Goal: Task Accomplishment & Management: Manage account settings

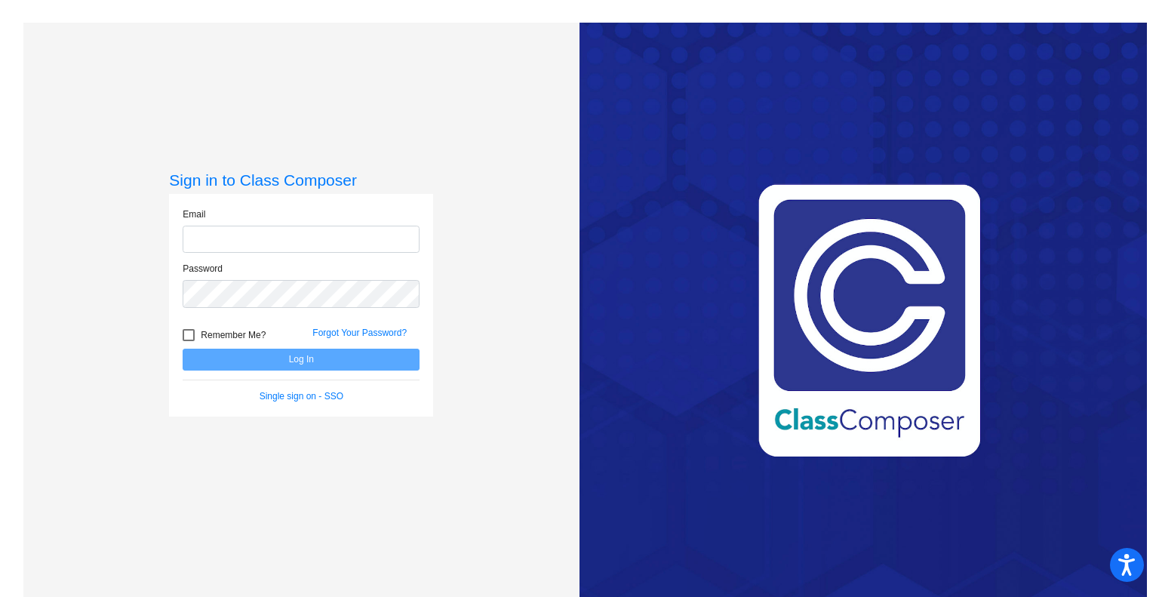
type input "[EMAIL_ADDRESS][DOMAIN_NAME]"
click at [351, 356] on button "Log In" at bounding box center [301, 360] width 237 height 22
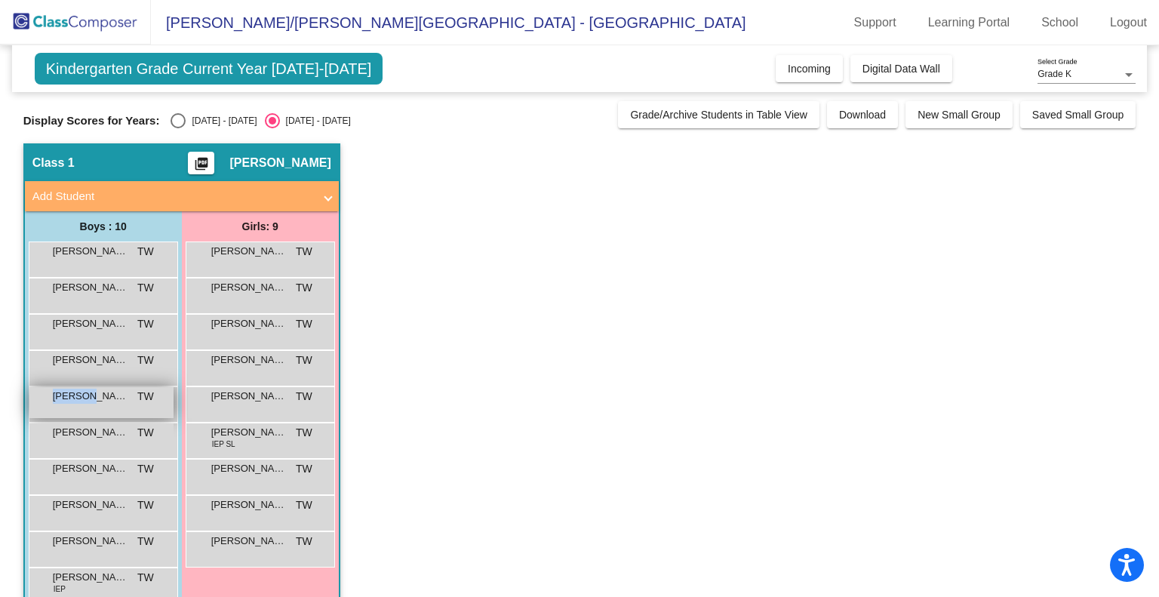
click at [67, 396] on span "[PERSON_NAME]" at bounding box center [90, 396] width 75 height 15
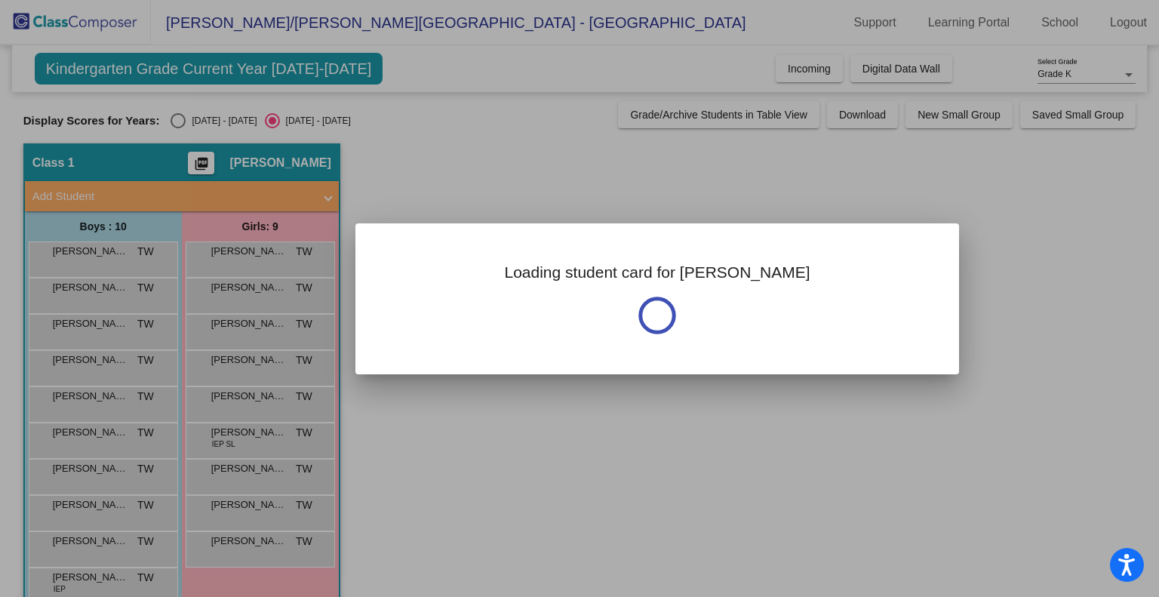
click at [69, 396] on div at bounding box center [579, 298] width 1159 height 597
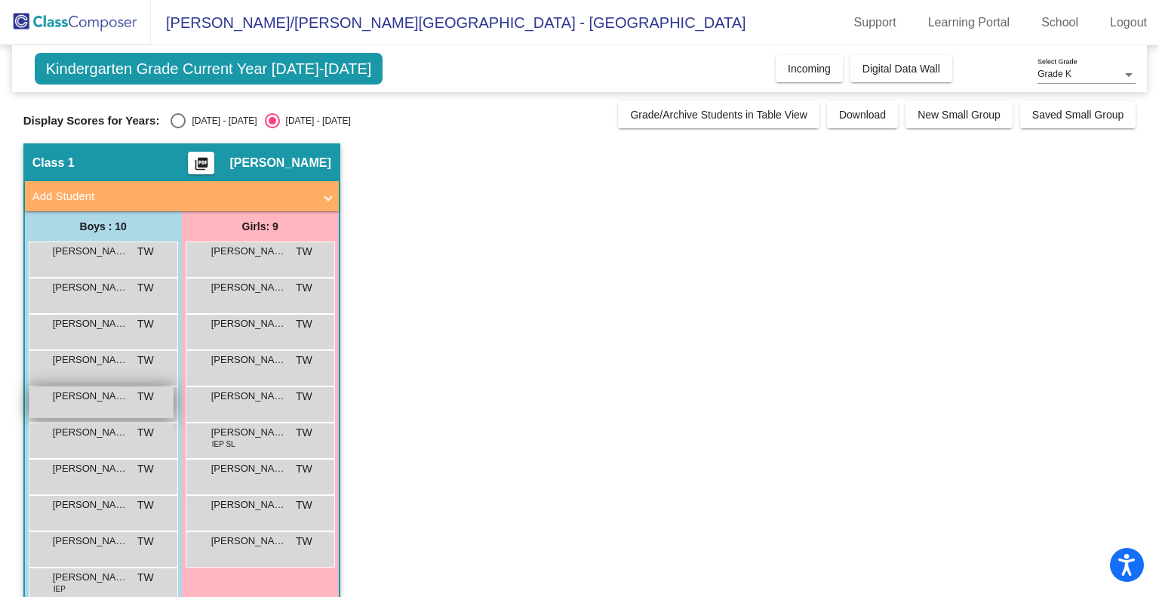
click at [44, 416] on div "[PERSON_NAME] [PERSON_NAME] lock do_not_disturb_alt" at bounding box center [101, 402] width 144 height 31
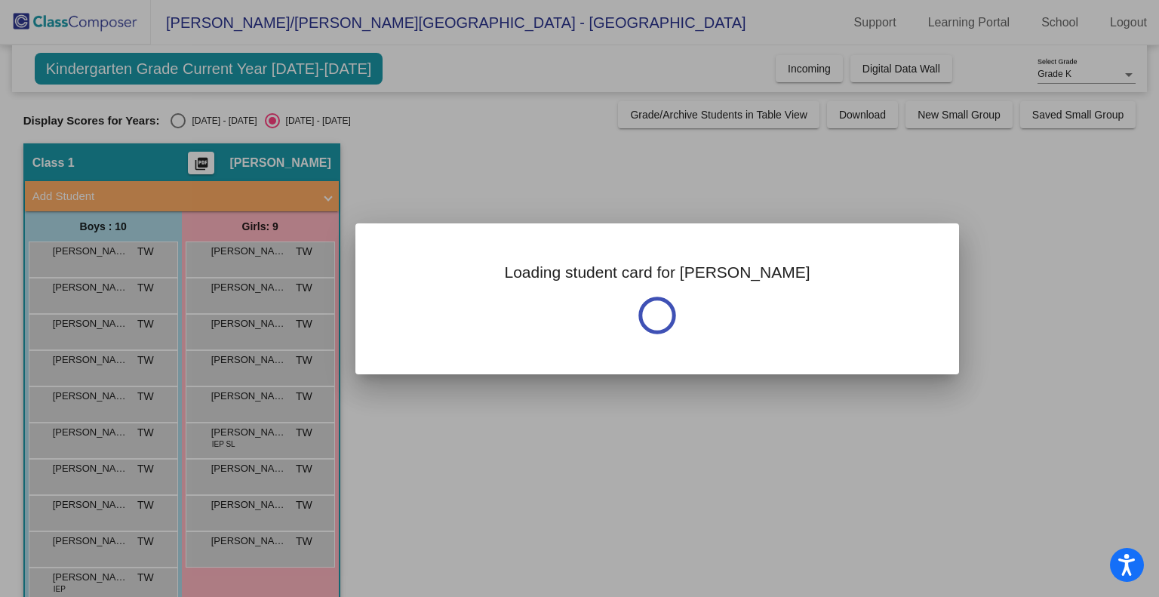
click at [43, 414] on div at bounding box center [579, 298] width 1159 height 597
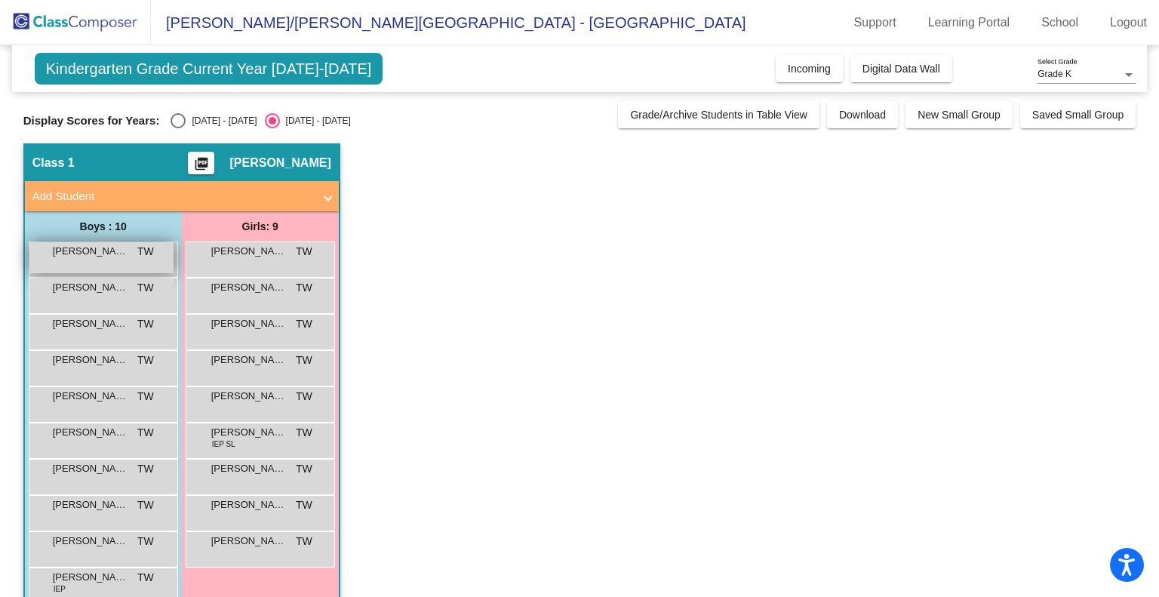
click at [124, 259] on div "[PERSON_NAME] TW lock do_not_disturb_alt" at bounding box center [101, 257] width 144 height 31
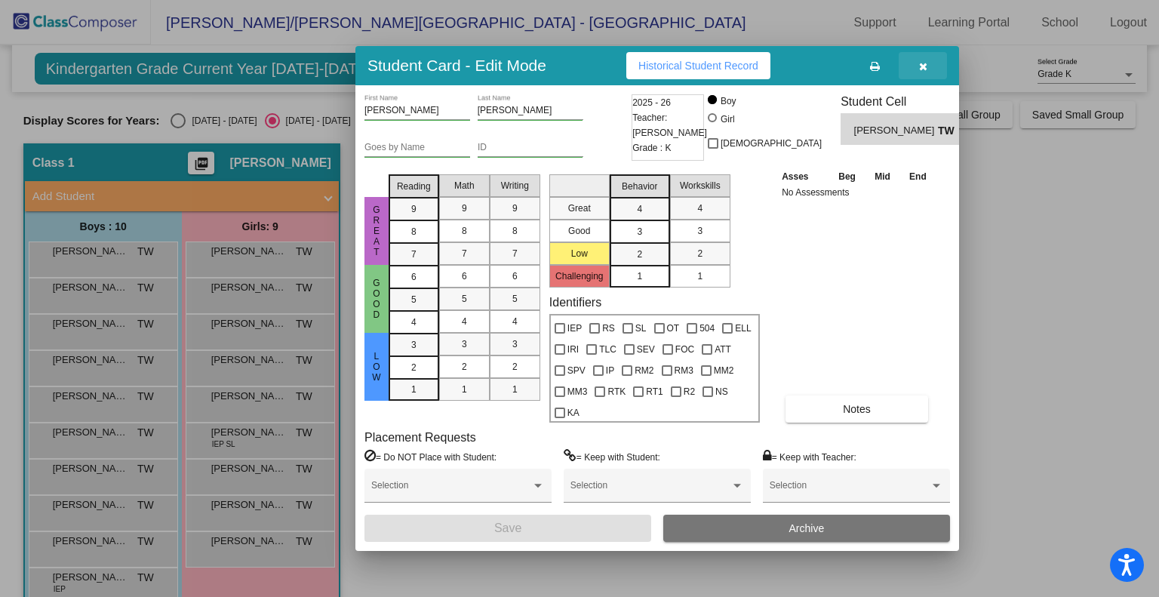
click at [921, 58] on button "button" at bounding box center [923, 65] width 48 height 27
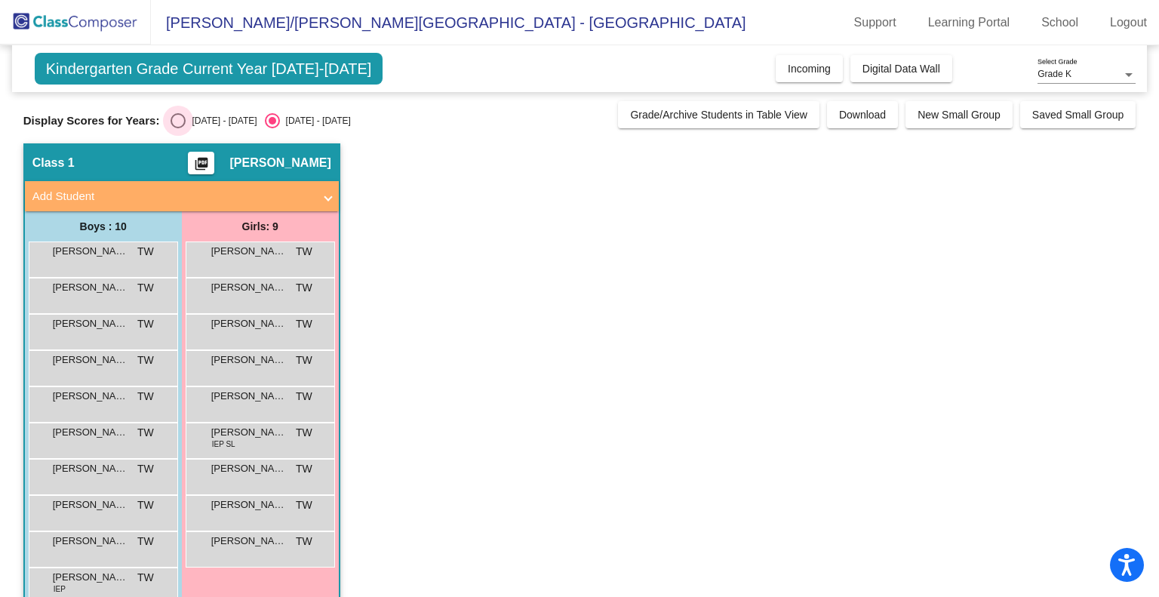
click at [182, 125] on div "Select an option" at bounding box center [178, 120] width 15 height 15
click at [178, 128] on input "[DATE] - [DATE]" at bounding box center [177, 128] width 1 height 1
radio input "true"
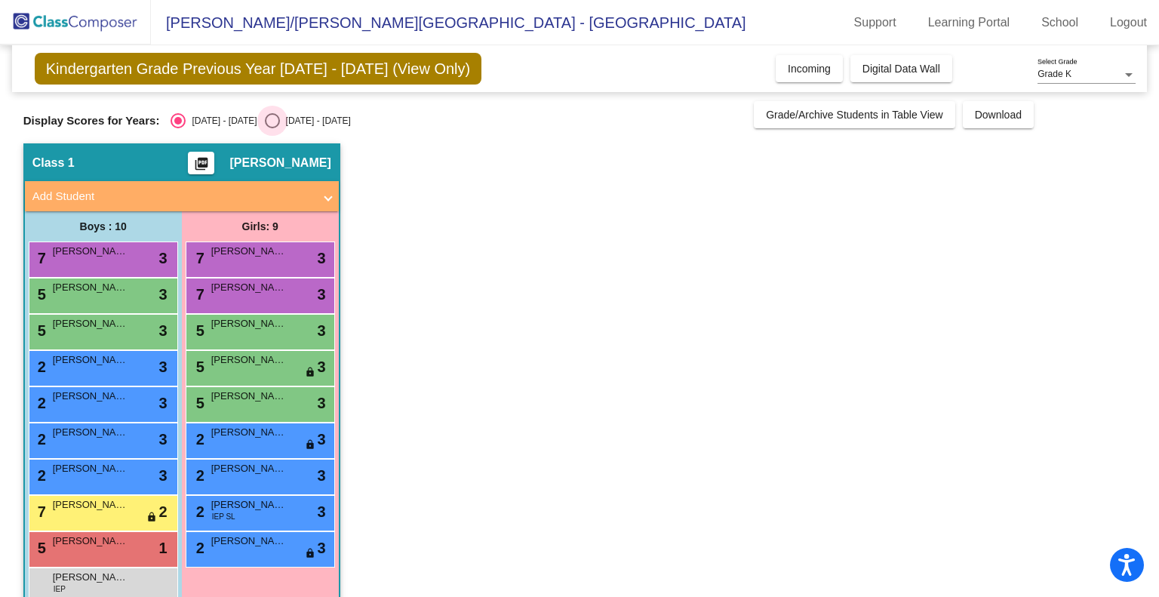
click at [265, 117] on div "Select an option" at bounding box center [272, 120] width 15 height 15
click at [272, 128] on input "[DATE] - [DATE]" at bounding box center [272, 128] width 1 height 1
radio input "true"
